Goal: Task Accomplishment & Management: Manage account settings

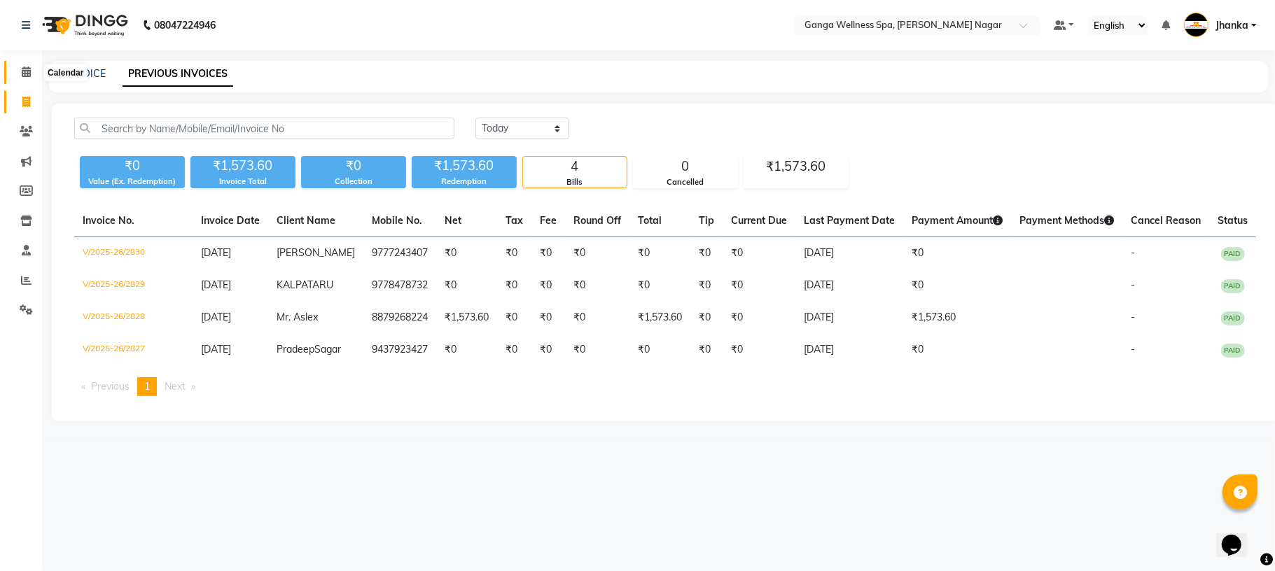
click at [22, 73] on icon at bounding box center [26, 71] width 9 height 10
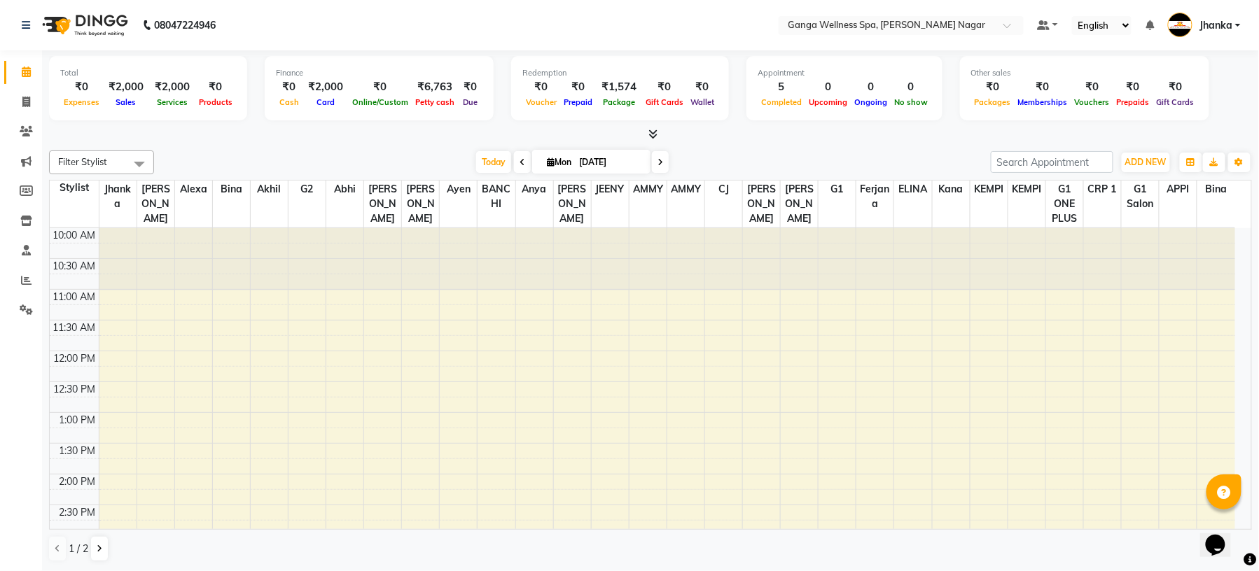
click at [927, 10] on nav "08047224946 Select Location × Ganga Wellness Spa, Saheed Nagar Default Panel My…" at bounding box center [629, 25] width 1259 height 50
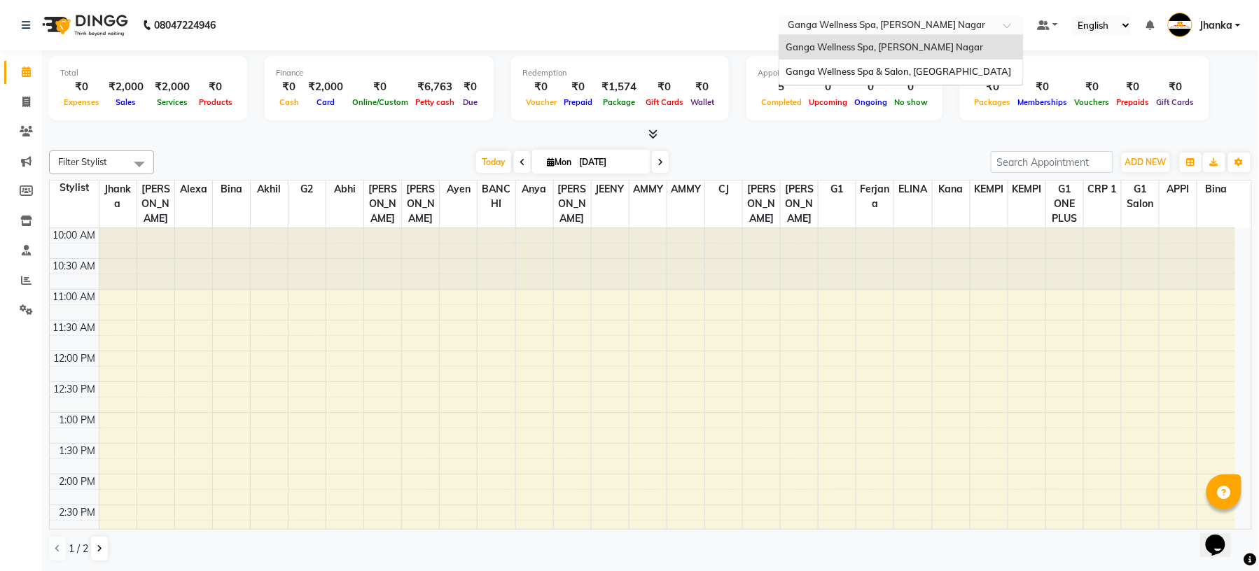
click at [933, 28] on input "text" at bounding box center [886, 27] width 203 height 14
click at [951, 78] on div "Ganga Wellness Spa & Salon, [GEOGRAPHIC_DATA]" at bounding box center [901, 71] width 244 height 25
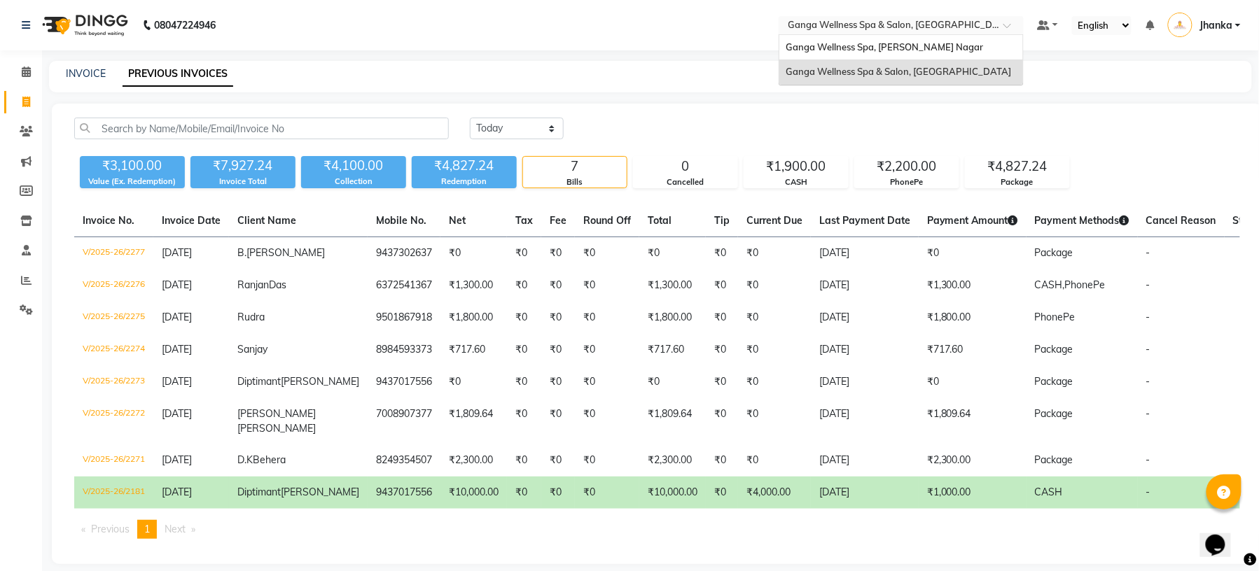
click at [925, 31] on input "text" at bounding box center [886, 27] width 203 height 14
click at [937, 46] on span "Ganga Wellness Spa, [PERSON_NAME] Nagar" at bounding box center [884, 46] width 197 height 11
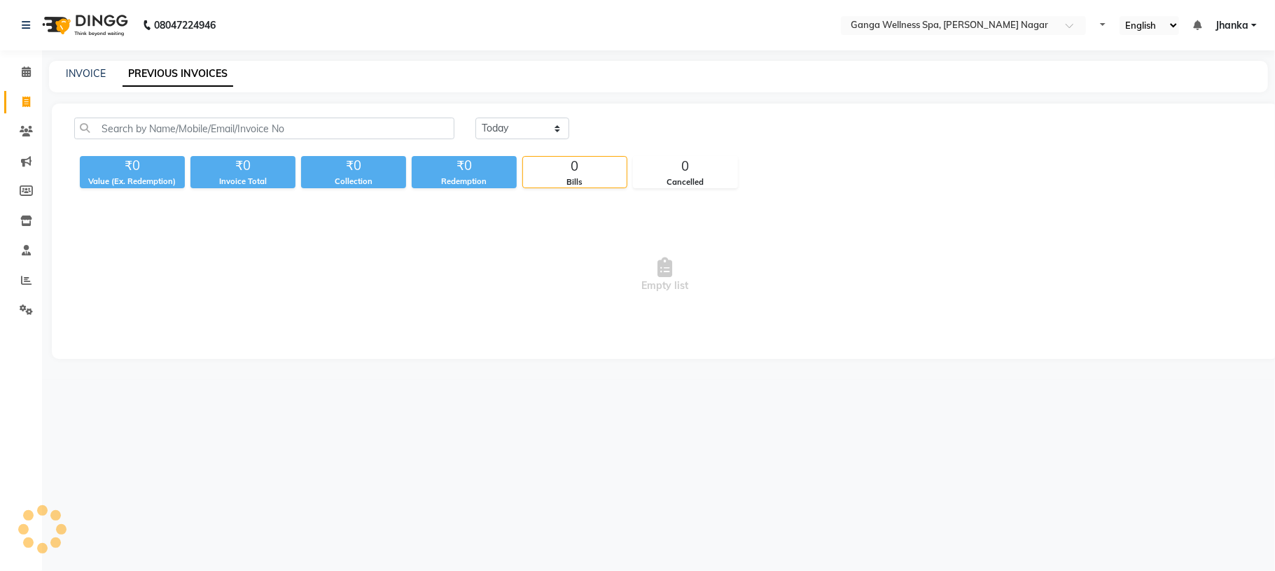
select select "en"
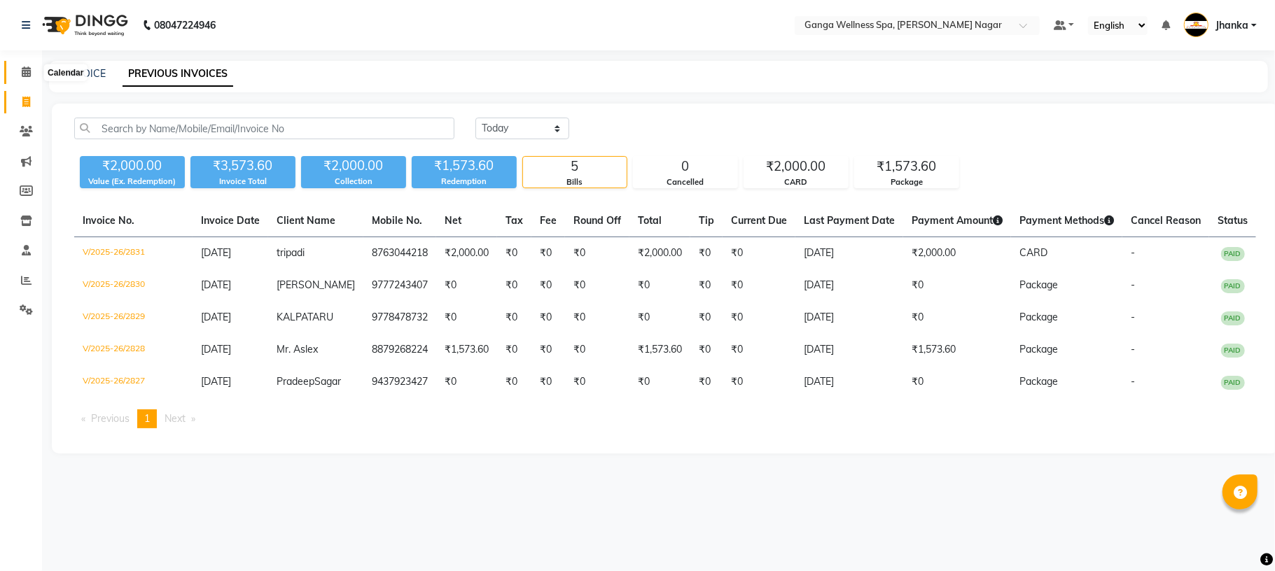
click at [25, 71] on icon at bounding box center [26, 71] width 9 height 10
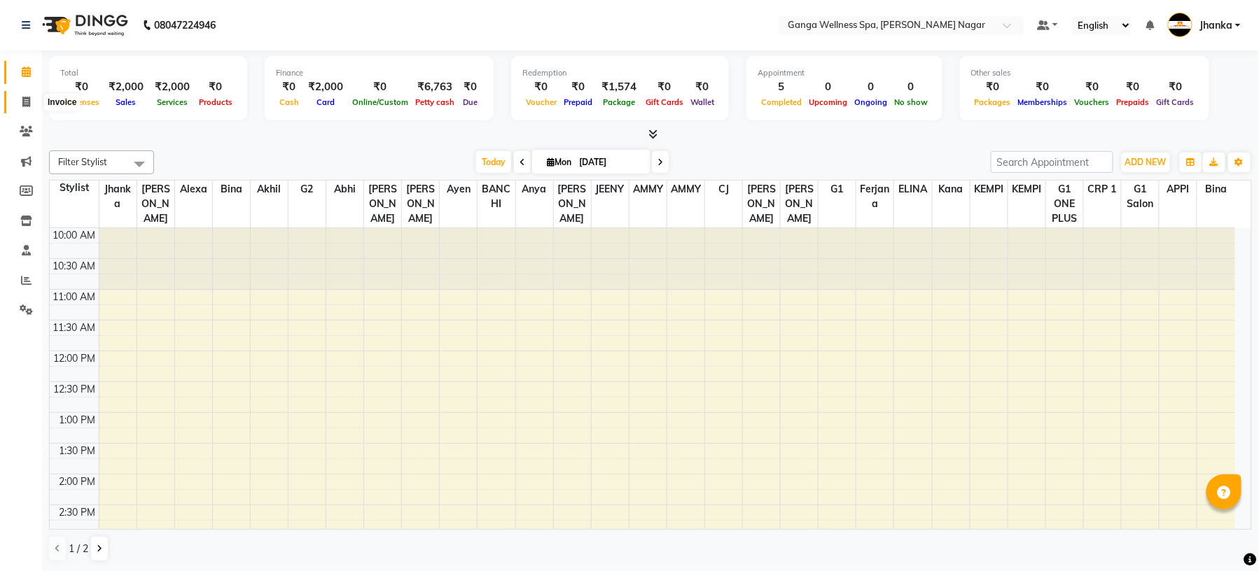
click at [28, 104] on icon at bounding box center [26, 102] width 8 height 10
select select "service"
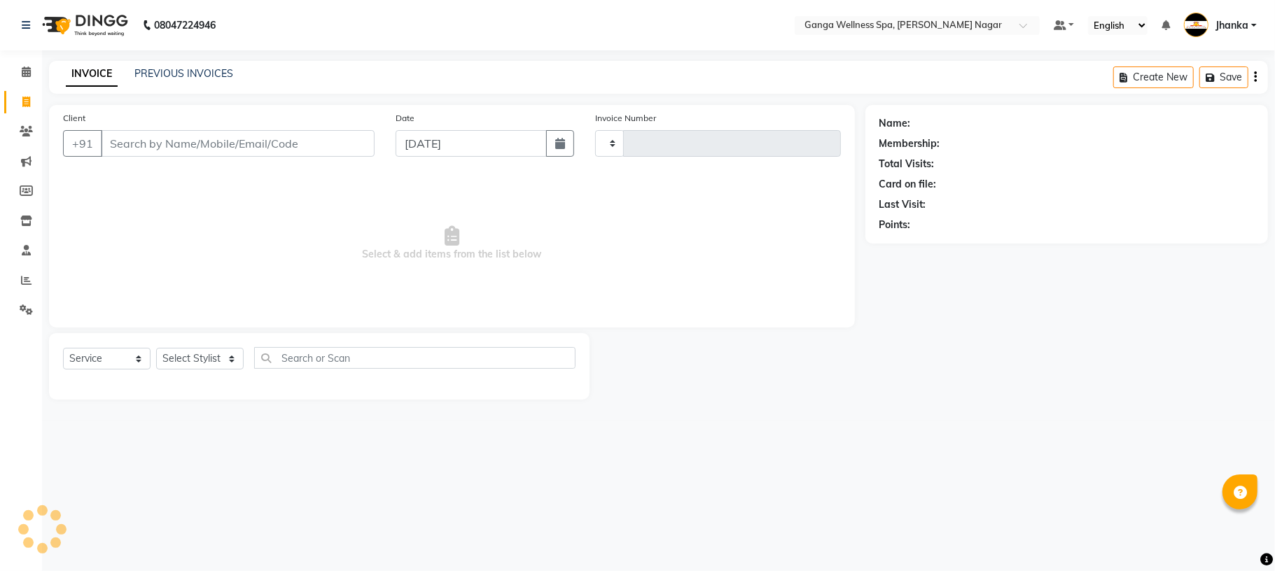
type input "2832"
select select "762"
click at [219, 62] on div "INVOICE PREVIOUS INVOICES Create New Save" at bounding box center [658, 77] width 1219 height 33
click at [221, 76] on link "PREVIOUS INVOICES" at bounding box center [183, 73] width 99 height 13
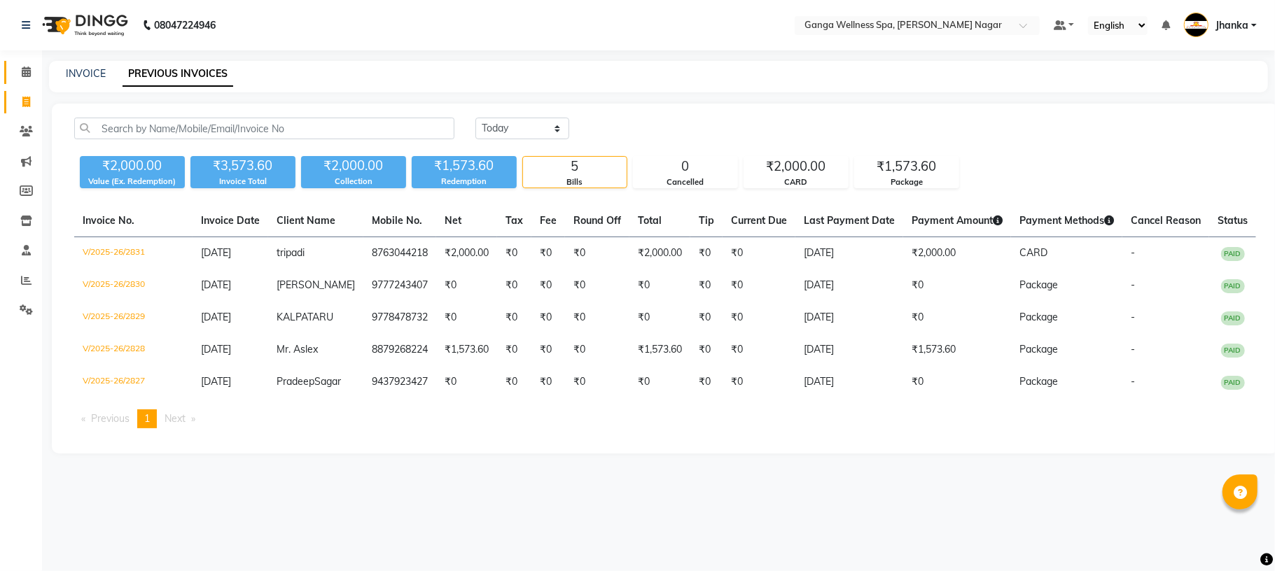
click at [28, 80] on link "Calendar" at bounding box center [21, 72] width 34 height 23
